Goal: Complete application form: Complete application form

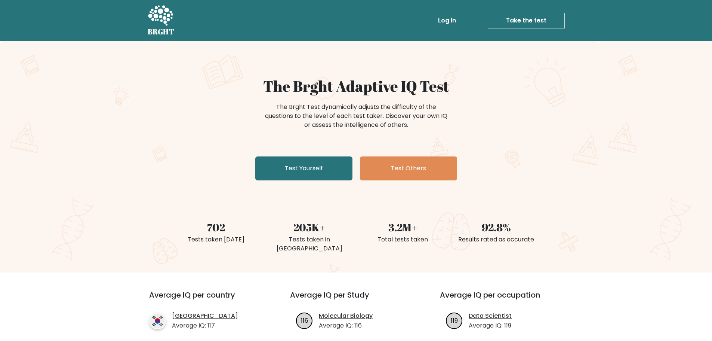
click at [533, 19] on link "Take the test" at bounding box center [526, 21] width 77 height 16
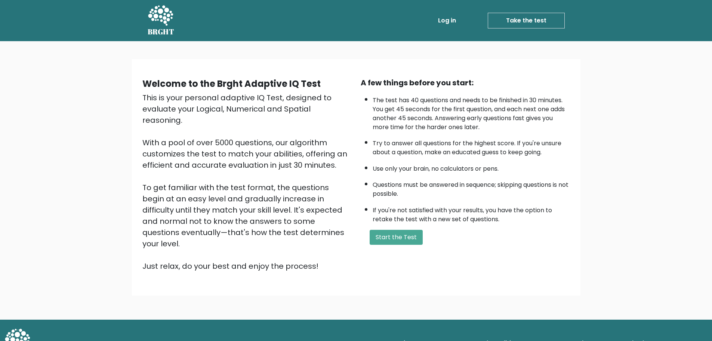
click at [398, 245] on div "A few things before you start: The test has 40 questions and needs to be finish…" at bounding box center [465, 174] width 218 height 194
click at [402, 233] on button "Start the Test" at bounding box center [396, 237] width 53 height 15
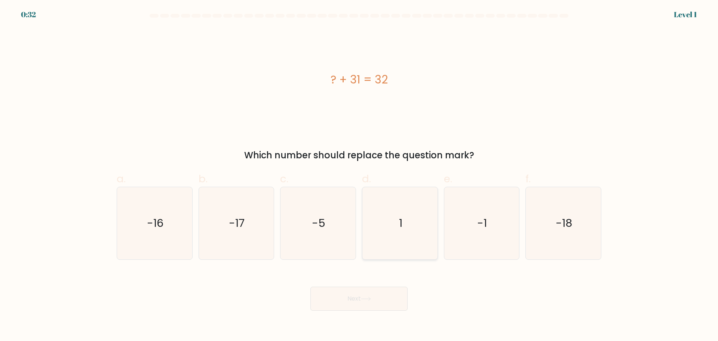
click at [407, 246] on icon "1" at bounding box center [400, 223] width 72 height 72
click at [359, 175] on input "d. 1" at bounding box center [359, 172] width 0 height 5
radio input "true"
click at [373, 305] on button "Next" at bounding box center [358, 298] width 97 height 24
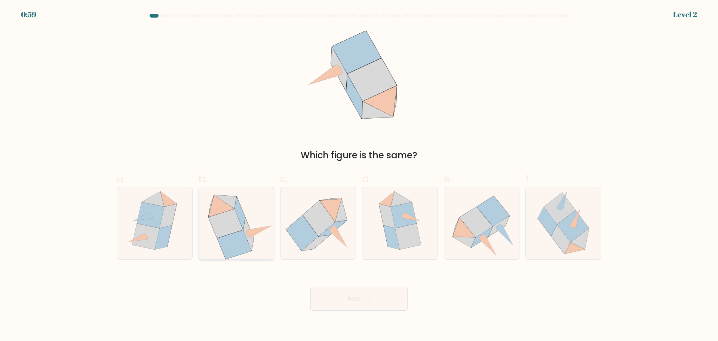
click at [243, 246] on icon at bounding box center [234, 244] width 34 height 29
click at [359, 175] on input "b." at bounding box center [359, 172] width 0 height 5
radio input "true"
click at [345, 296] on button "Next" at bounding box center [358, 298] width 97 height 24
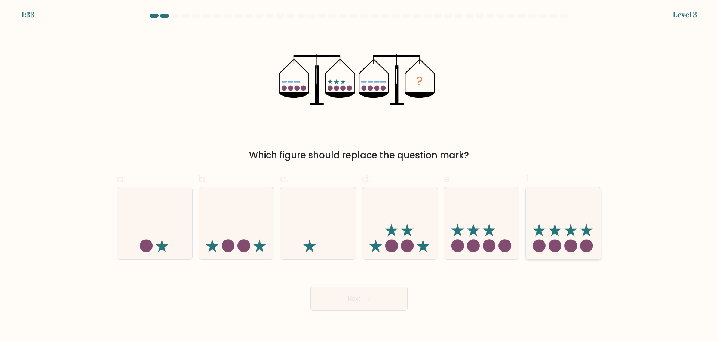
click at [562, 251] on icon at bounding box center [563, 223] width 75 height 62
click at [359, 175] on input "f." at bounding box center [359, 172] width 0 height 5
radio input "true"
drag, startPoint x: 289, startPoint y: 302, endPoint x: 293, endPoint y: 302, distance: 4.5
click at [292, 302] on div "Next" at bounding box center [358, 289] width 493 height 42
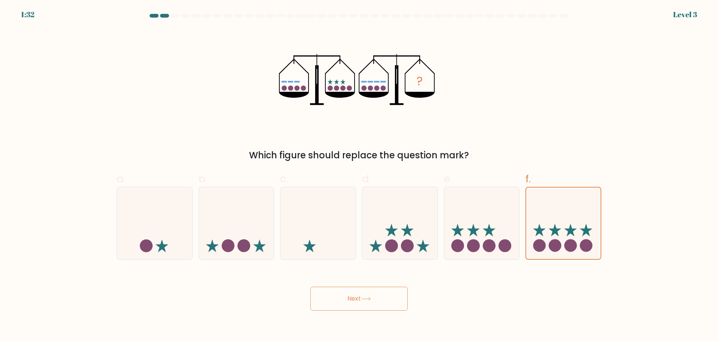
click at [322, 301] on button "Next" at bounding box center [358, 298] width 97 height 24
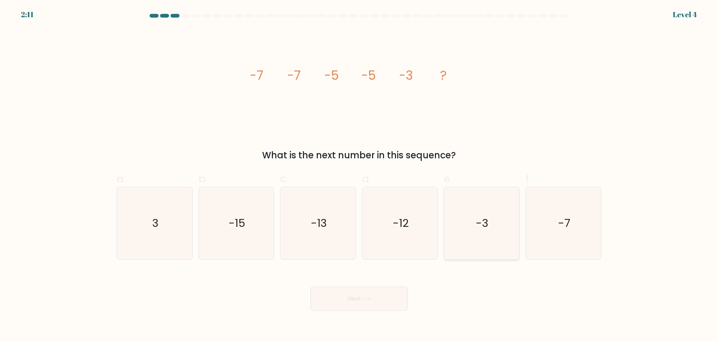
click at [481, 240] on icon "-3" at bounding box center [481, 223] width 72 height 72
click at [359, 175] on input "e. -3" at bounding box center [359, 172] width 0 height 5
radio input "true"
click at [369, 292] on button "Next" at bounding box center [358, 298] width 97 height 24
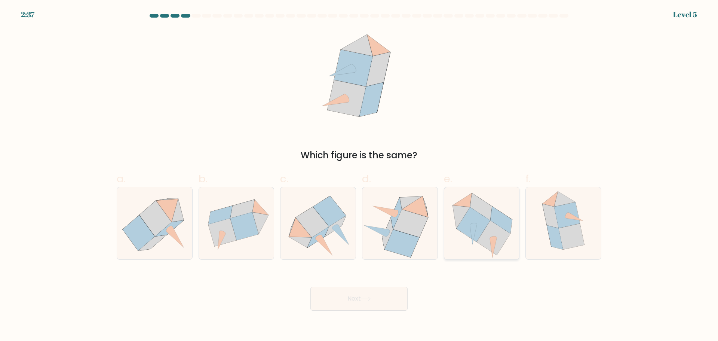
click at [485, 240] on icon at bounding box center [494, 237] width 34 height 34
click at [359, 175] on input "e." at bounding box center [359, 172] width 0 height 5
radio input "true"
click at [385, 298] on button "Next" at bounding box center [358, 298] width 97 height 24
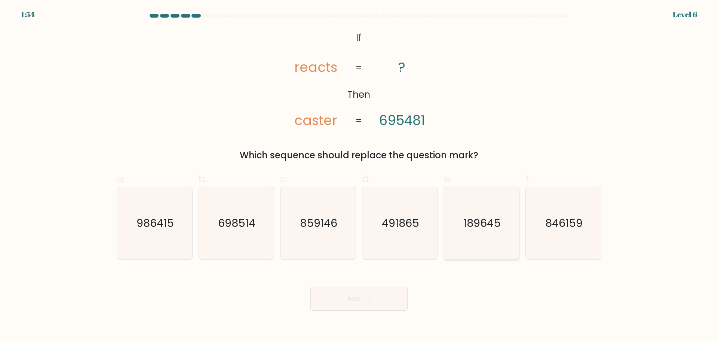
click at [480, 222] on text "189645" at bounding box center [482, 222] width 37 height 15
click at [359, 175] on input "e. 189645" at bounding box center [359, 172] width 0 height 5
radio input "true"
click at [380, 290] on button "Next" at bounding box center [358, 298] width 97 height 24
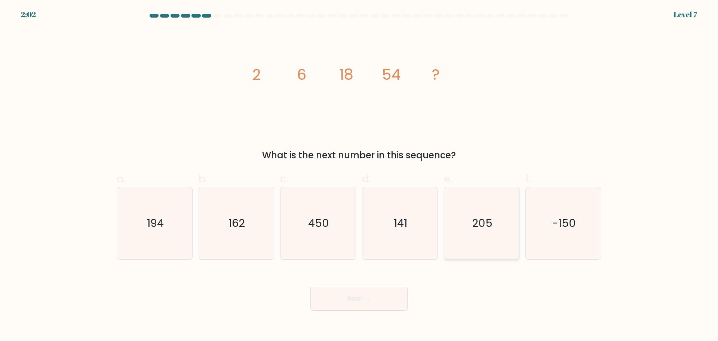
click at [477, 247] on icon "205" at bounding box center [481, 223] width 72 height 72
click at [359, 175] on input "e. 205" at bounding box center [359, 172] width 0 height 5
radio input "true"
click at [354, 298] on button "Next" at bounding box center [358, 298] width 97 height 24
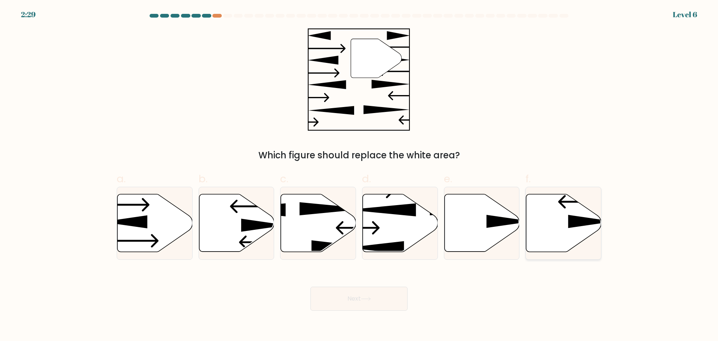
click at [562, 220] on icon at bounding box center [563, 223] width 75 height 58
click at [359, 175] on input "f." at bounding box center [359, 172] width 0 height 5
radio input "true"
drag, startPoint x: 374, startPoint y: 303, endPoint x: 379, endPoint y: 303, distance: 5.6
click at [373, 303] on button "Next" at bounding box center [358, 298] width 97 height 24
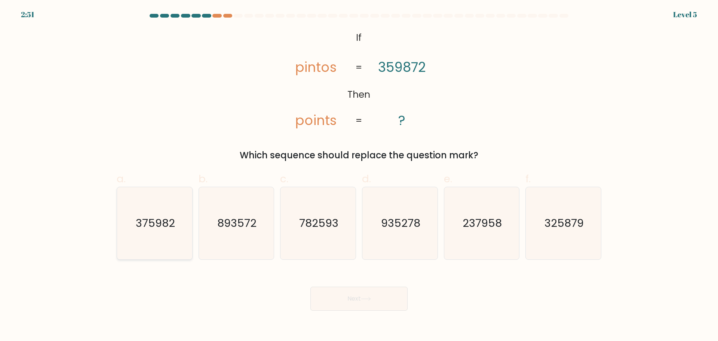
click at [172, 224] on text "375982" at bounding box center [155, 222] width 39 height 15
click at [359, 175] on input "a. 375982" at bounding box center [359, 172] width 0 height 5
radio input "true"
click at [344, 295] on button "Next" at bounding box center [358, 298] width 97 height 24
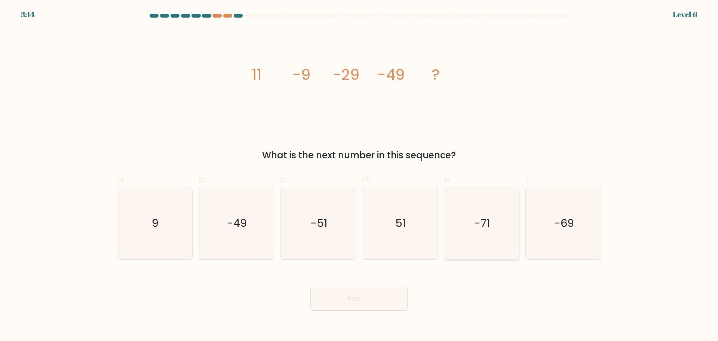
click at [466, 240] on icon "-71" at bounding box center [481, 223] width 72 height 72
click at [359, 175] on input "e. -71" at bounding box center [359, 172] width 0 height 5
radio input "true"
click at [374, 308] on button "Next" at bounding box center [358, 298] width 97 height 24
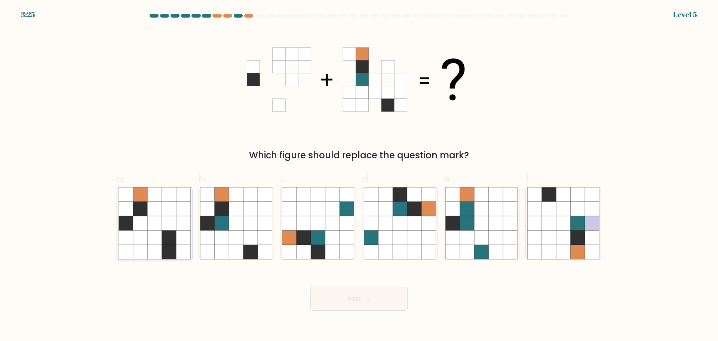
click at [141, 252] on icon at bounding box center [140, 251] width 14 height 14
click at [359, 175] on input "a." at bounding box center [359, 172] width 0 height 5
radio input "true"
click at [218, 248] on icon at bounding box center [222, 251] width 14 height 14
click at [359, 175] on input "b." at bounding box center [359, 172] width 0 height 5
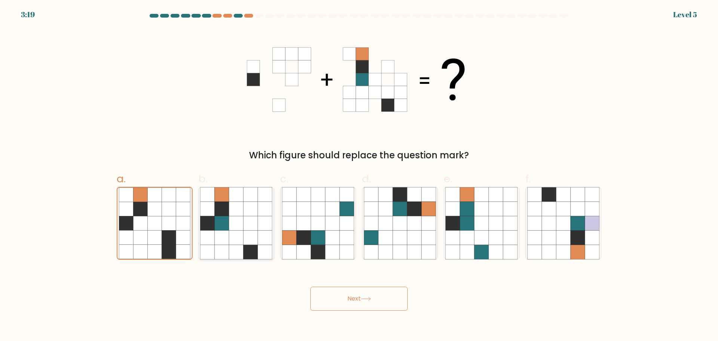
radio input "true"
click at [385, 305] on button "Next" at bounding box center [358, 298] width 97 height 24
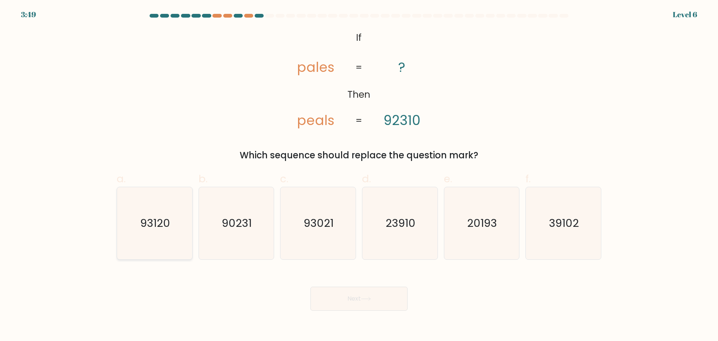
click at [175, 229] on icon "93120" at bounding box center [154, 223] width 72 height 72
click at [359, 175] on input "a. 93120" at bounding box center [359, 172] width 0 height 5
radio input "true"
click at [342, 295] on button "Next" at bounding box center [358, 298] width 97 height 24
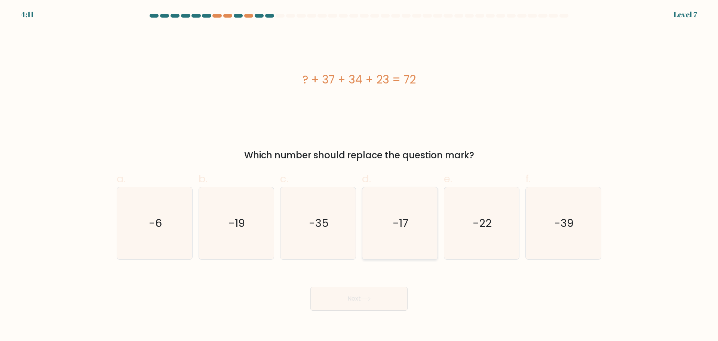
click at [395, 236] on icon "-17" at bounding box center [400, 223] width 72 height 72
click at [359, 175] on input "d. -17" at bounding box center [359, 172] width 0 height 5
radio input "true"
click at [368, 302] on button "Next" at bounding box center [358, 298] width 97 height 24
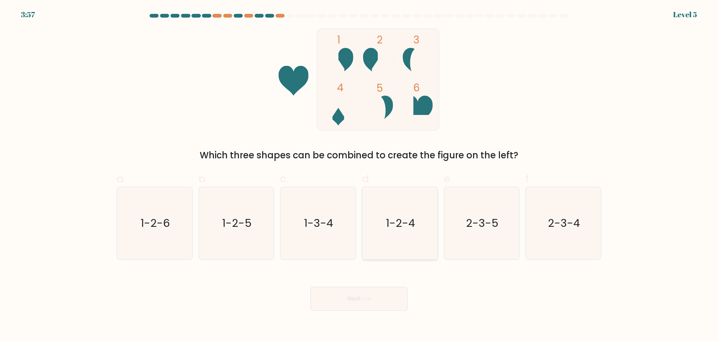
click at [405, 245] on icon "1-2-4" at bounding box center [400, 223] width 72 height 72
click at [359, 175] on input "d. 1-2-4" at bounding box center [359, 172] width 0 height 5
radio input "true"
click at [379, 296] on button "Next" at bounding box center [358, 298] width 97 height 24
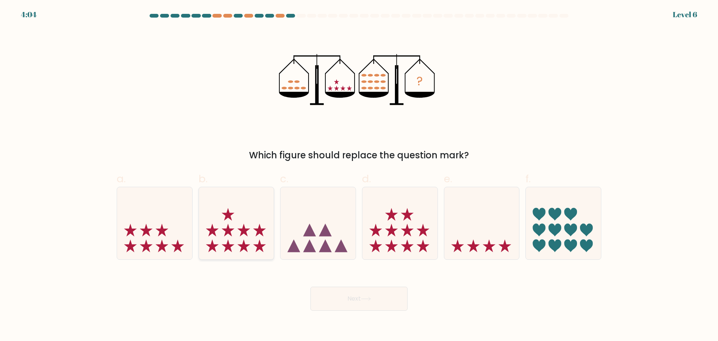
click at [254, 245] on icon at bounding box center [236, 223] width 75 height 62
click at [359, 175] on input "b." at bounding box center [359, 172] width 0 height 5
radio input "true"
click at [358, 305] on button "Next" at bounding box center [358, 298] width 97 height 24
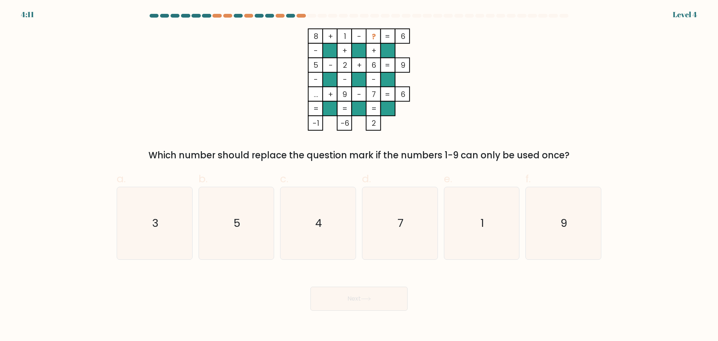
drag, startPoint x: 167, startPoint y: 231, endPoint x: 271, endPoint y: 274, distance: 113.4
click at [167, 231] on icon "3" at bounding box center [154, 223] width 72 height 72
click at [359, 175] on input "a. 3" at bounding box center [359, 172] width 0 height 5
radio input "true"
click at [377, 305] on button "Next" at bounding box center [358, 298] width 97 height 24
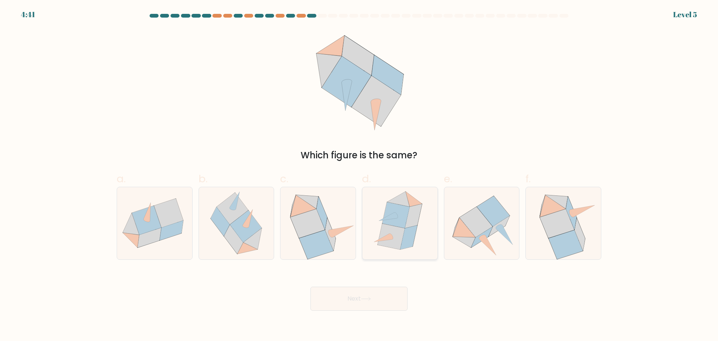
click at [399, 216] on icon at bounding box center [395, 215] width 27 height 26
click at [359, 175] on input "d." at bounding box center [359, 172] width 0 height 5
radio input "true"
click at [387, 301] on button "Next" at bounding box center [358, 298] width 97 height 24
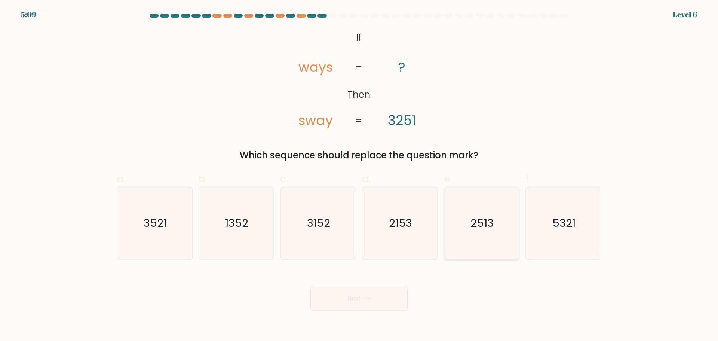
click at [459, 235] on icon "2513" at bounding box center [481, 223] width 72 height 72
click at [359, 175] on input "e. 2513" at bounding box center [359, 172] width 0 height 5
radio input "true"
click at [384, 297] on button "Next" at bounding box center [358, 298] width 97 height 24
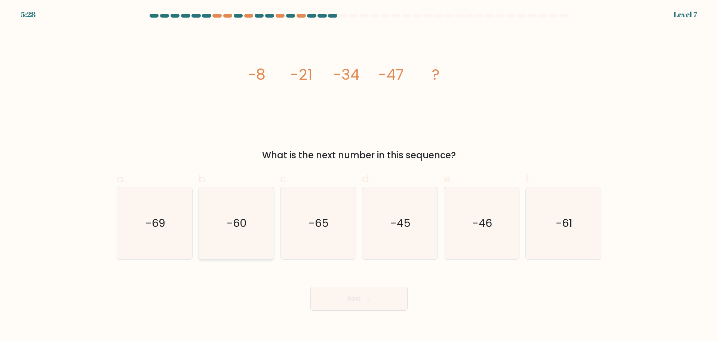
click at [212, 232] on icon "-60" at bounding box center [236, 223] width 72 height 72
click at [359, 175] on input "b. -60" at bounding box center [359, 172] width 0 height 5
radio input "true"
click at [331, 297] on button "Next" at bounding box center [358, 298] width 97 height 24
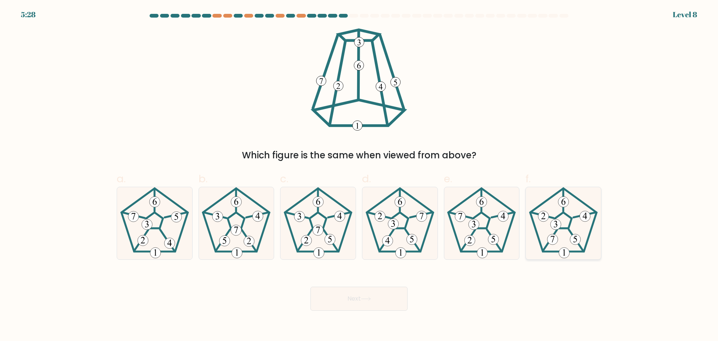
drag, startPoint x: 582, startPoint y: 224, endPoint x: 573, endPoint y: 221, distance: 8.8
click at [582, 224] on icon at bounding box center [563, 223] width 72 height 72
click at [359, 175] on input "f." at bounding box center [359, 172] width 0 height 5
radio input "true"
click at [379, 304] on button "Next" at bounding box center [358, 298] width 97 height 24
